Goal: Task Accomplishment & Management: Use online tool/utility

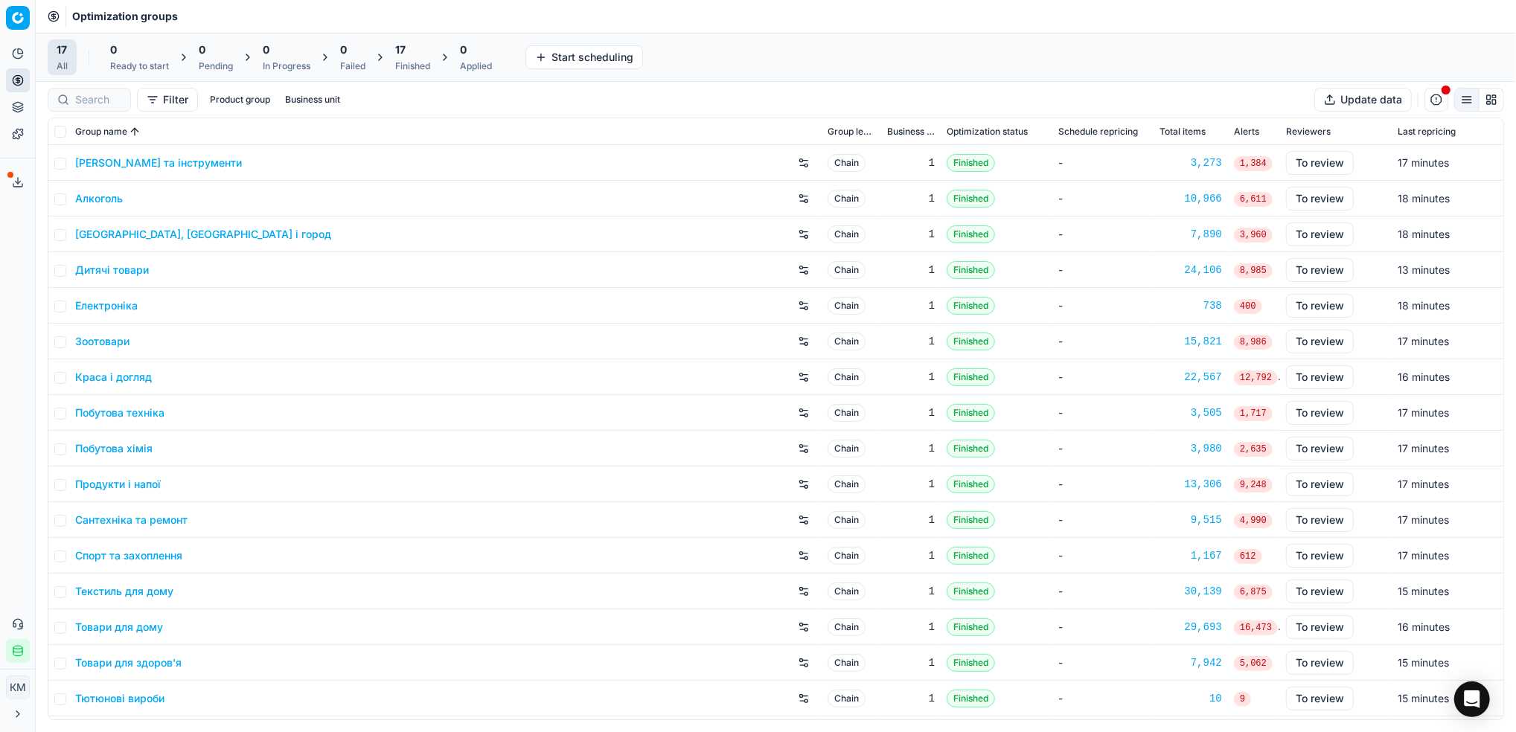
click at [116, 380] on link "Краса і догляд" at bounding box center [113, 377] width 77 height 15
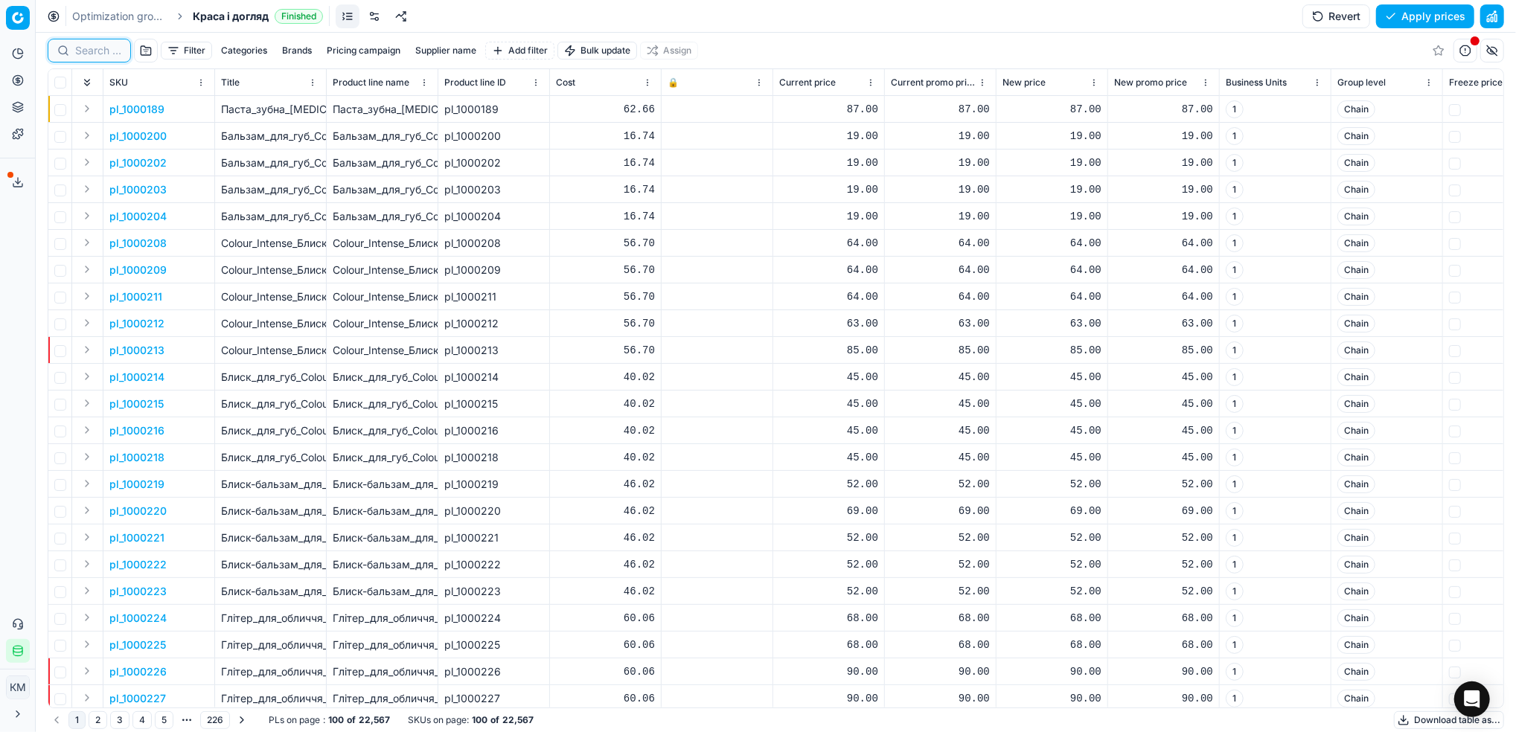
click at [101, 51] on input at bounding box center [98, 50] width 46 height 15
click at [467, 51] on div "Categories Brands Pricing campaign Supplier name Add filter" at bounding box center [501, 51] width 339 height 18
click at [424, 48] on button "Supplier name" at bounding box center [445, 51] width 73 height 18
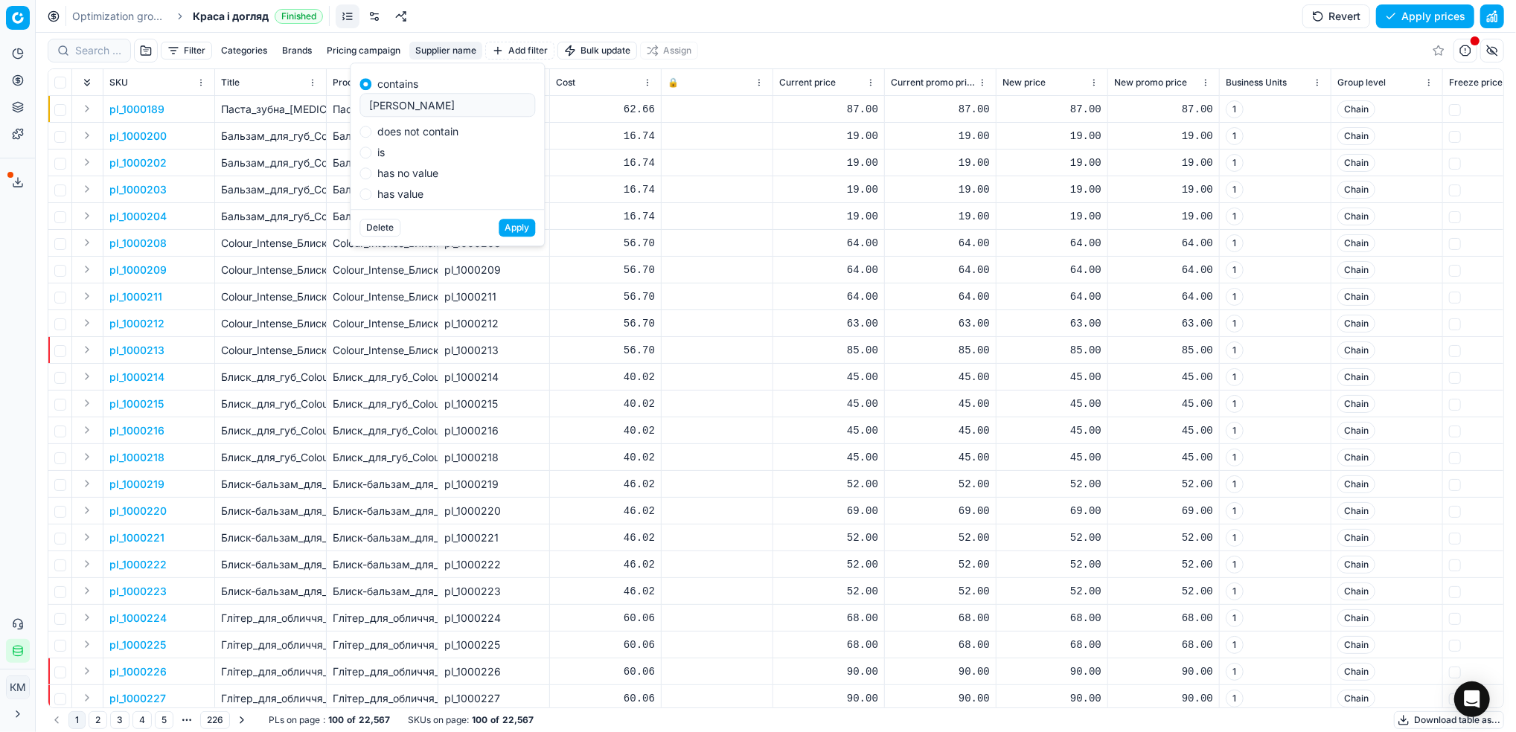
type input "[PERSON_NAME]"
click at [520, 219] on button "Apply" at bounding box center [517, 228] width 36 height 18
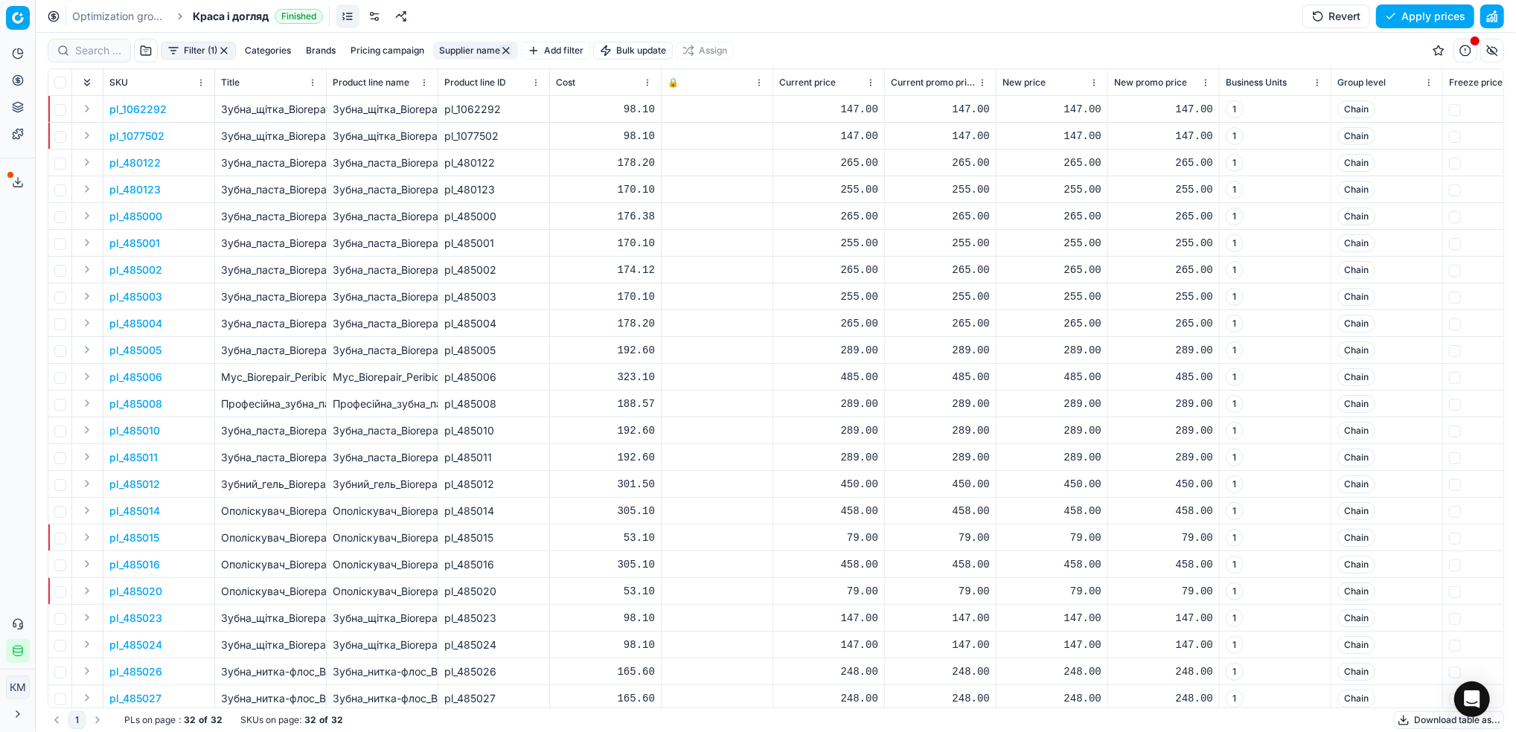
click at [1434, 721] on button "Download table as..." at bounding box center [1449, 721] width 110 height 18
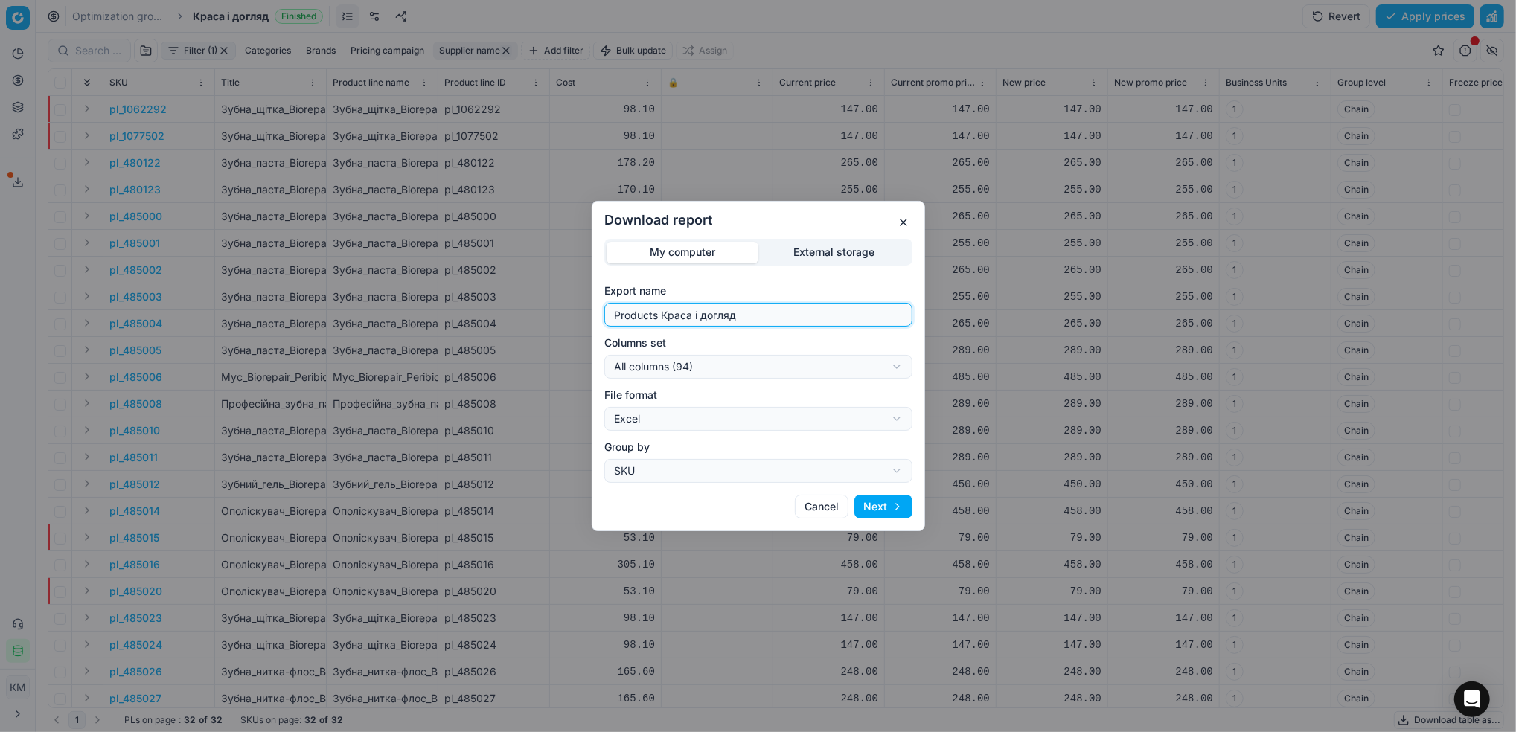
drag, startPoint x: 745, startPoint y: 322, endPoint x: 454, endPoint y: 304, distance: 291.6
click at [454, 304] on div "Download report My computer External storage Export name Products Краса і догля…" at bounding box center [758, 366] width 1516 height 732
type input "[PERSON_NAME]"
click at [877, 504] on button "Next" at bounding box center [884, 507] width 58 height 24
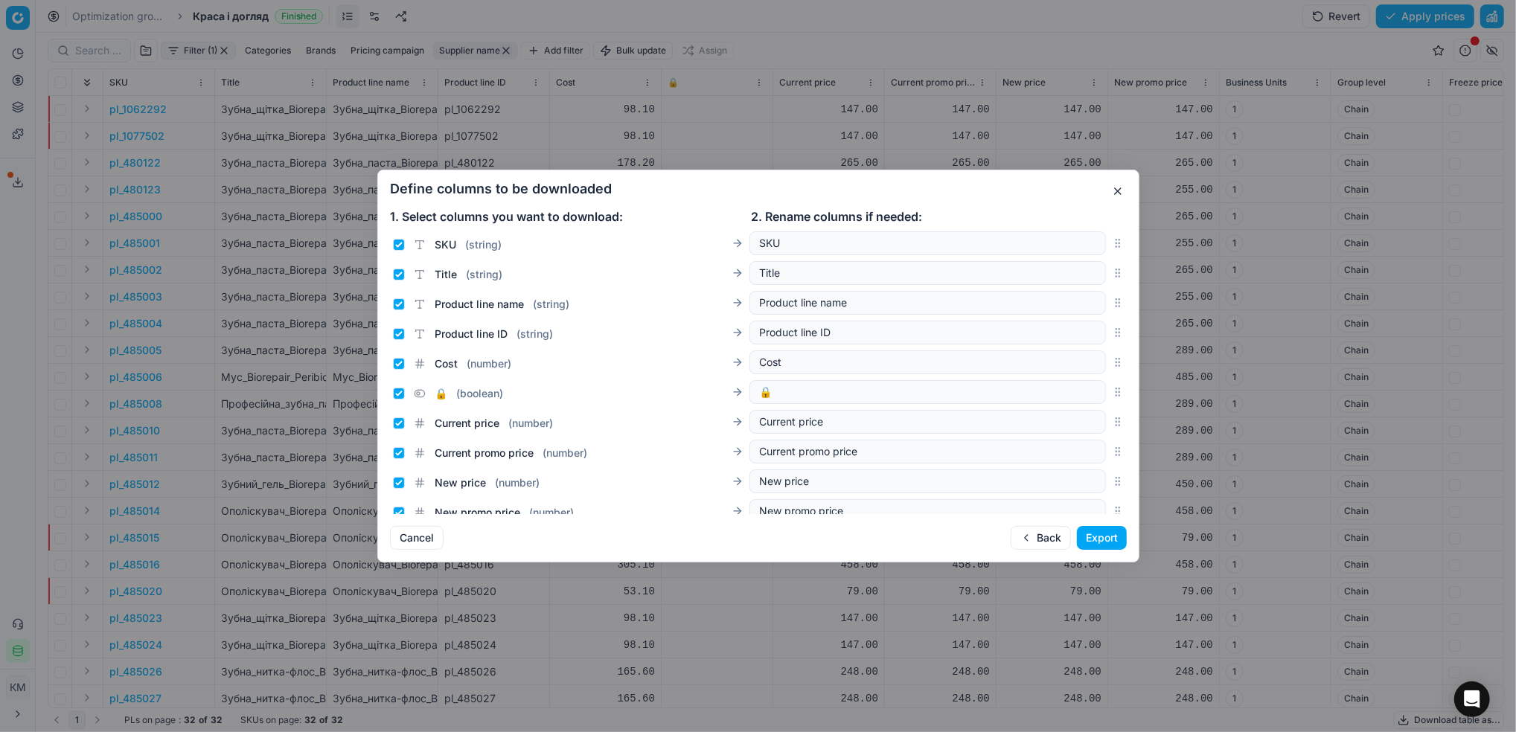
click at [1110, 538] on button "Export" at bounding box center [1102, 538] width 50 height 24
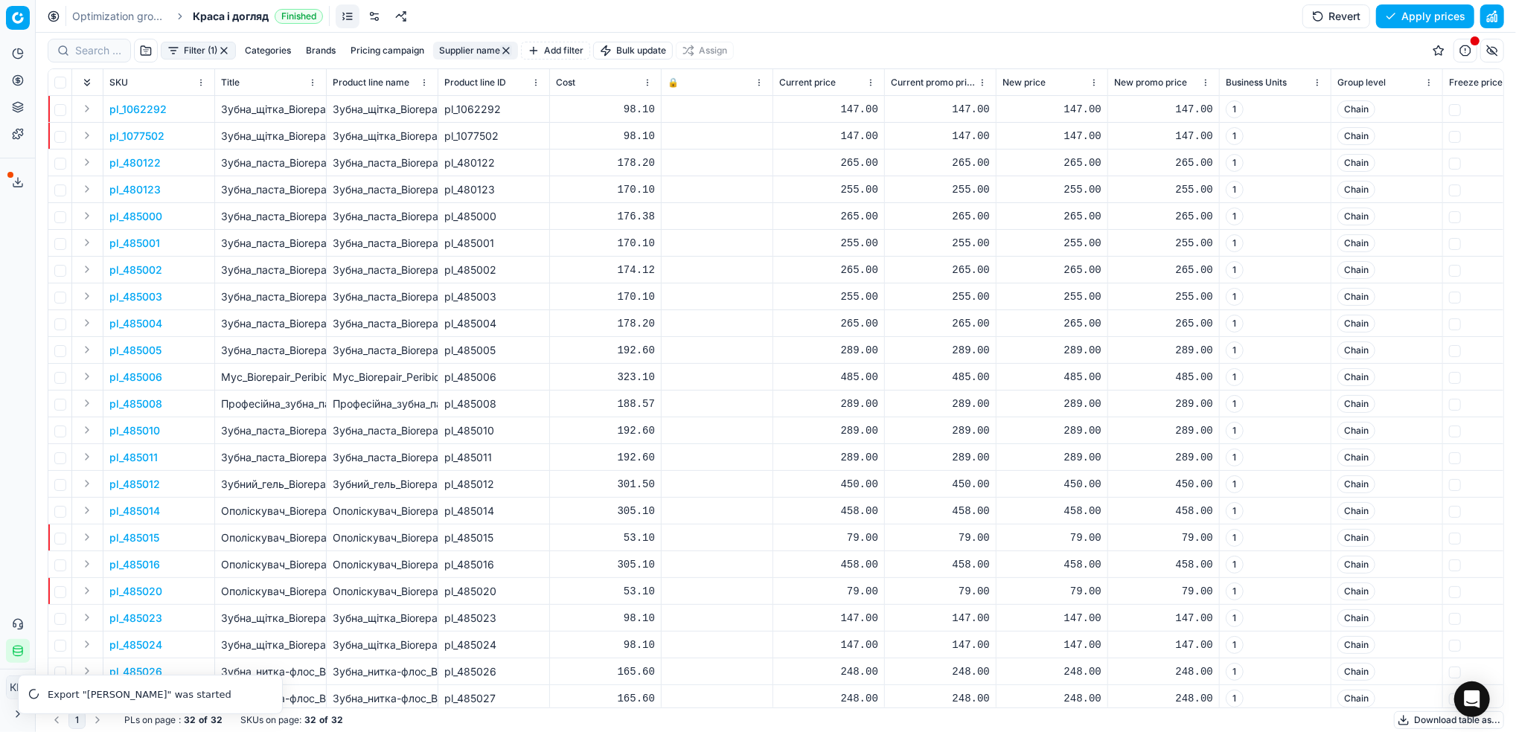
click at [7, 176] on span at bounding box center [10, 175] width 6 height 6
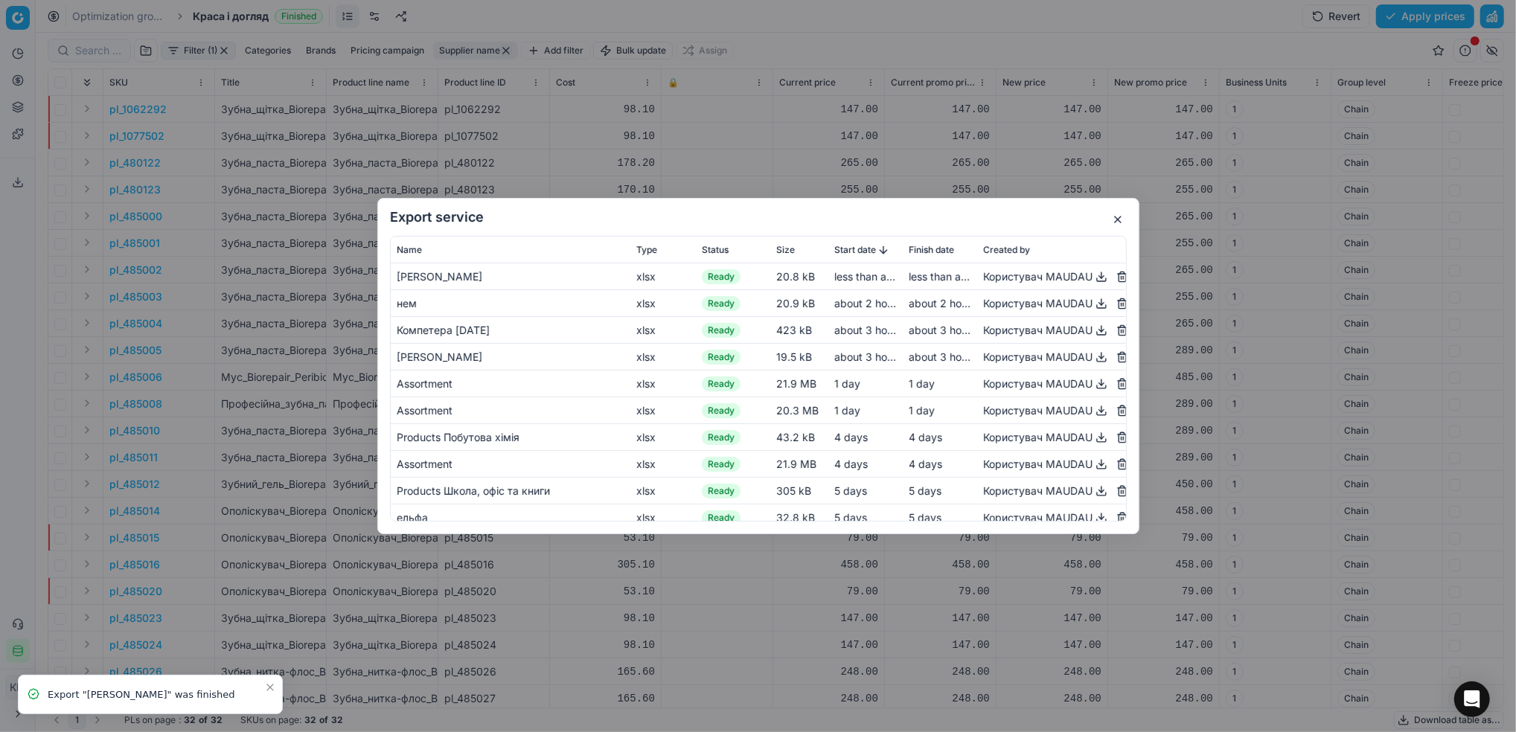
click at [1093, 275] on button "button" at bounding box center [1102, 277] width 18 height 18
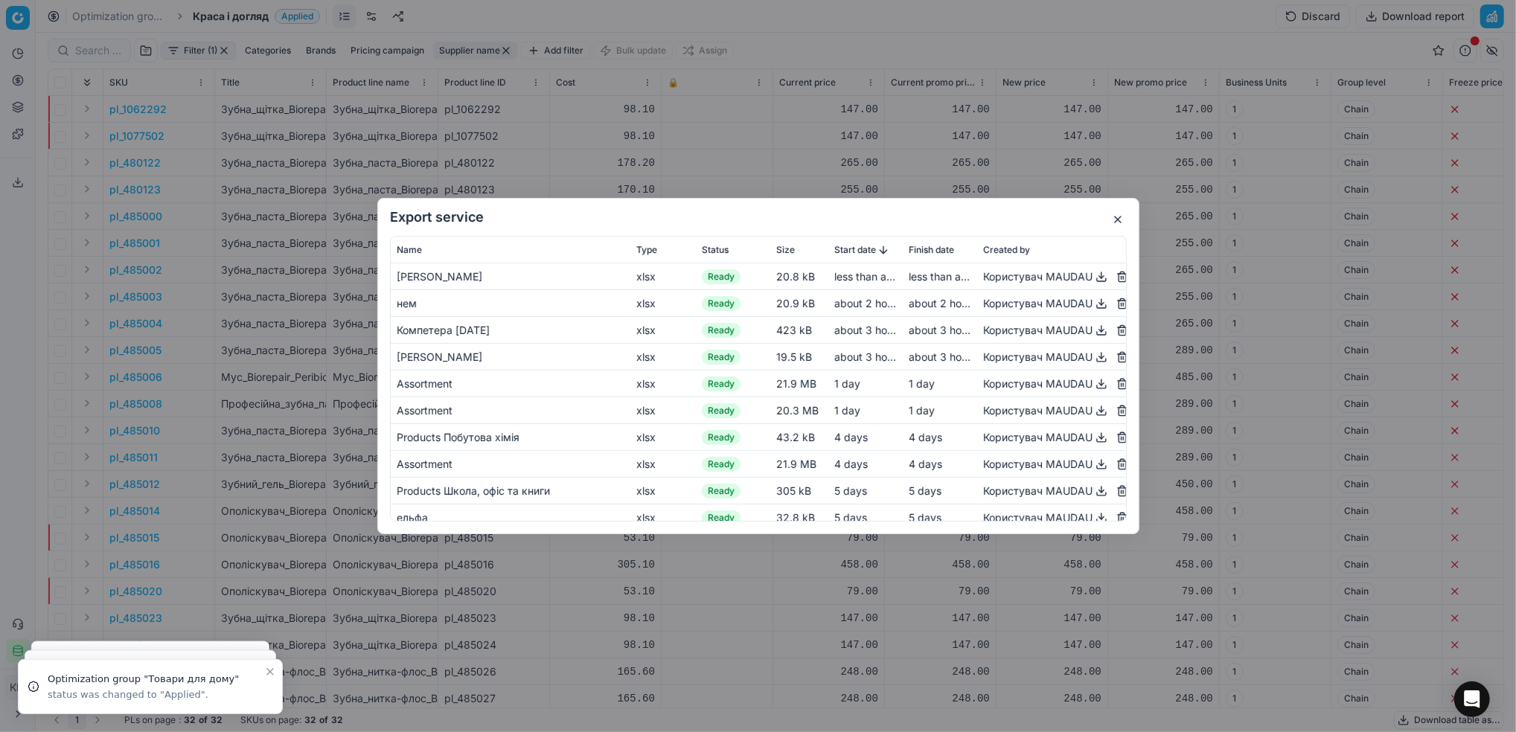
click at [1114, 222] on button "button" at bounding box center [1118, 220] width 18 height 18
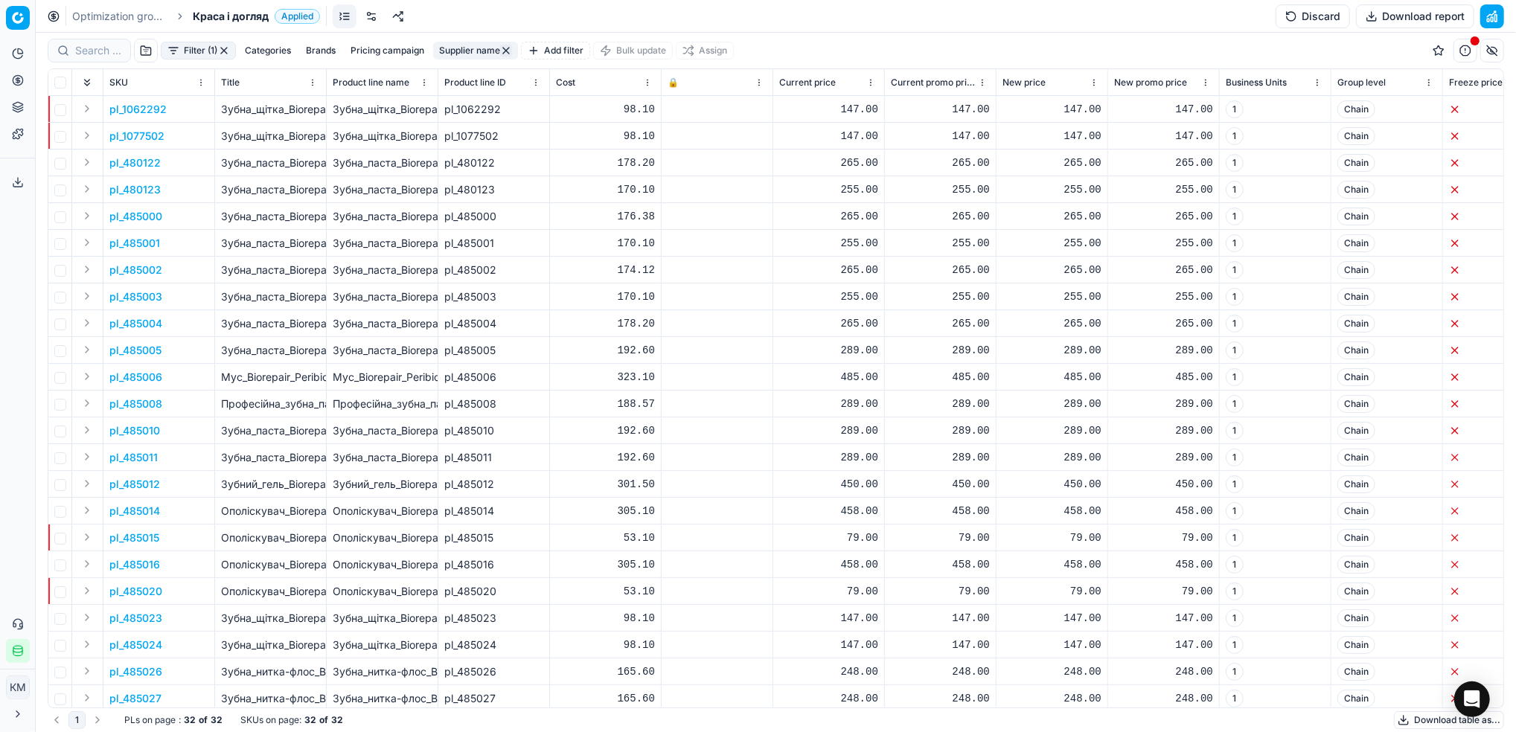
click at [470, 51] on button "Supplier name" at bounding box center [475, 51] width 85 height 18
drag, startPoint x: 479, startPoint y: 107, endPoint x: 359, endPoint y: 86, distance: 122.4
click at [348, 90] on body "Pricing platform Analytics Pricing Product portfolio Templates Export service 8…" at bounding box center [758, 366] width 1516 height 732
